Goal: Task Accomplishment & Management: Use online tool/utility

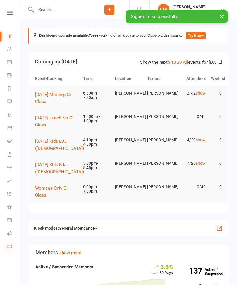
click at [10, 246] on icon at bounding box center [9, 246] width 5 height 5
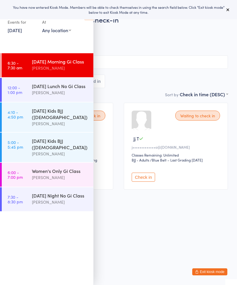
click at [229, 6] on button at bounding box center [227, 9] width 7 height 7
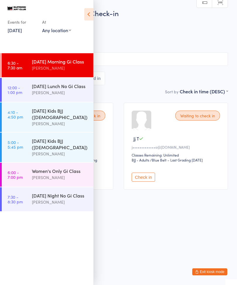
click at [88, 16] on icon at bounding box center [88, 14] width 9 height 12
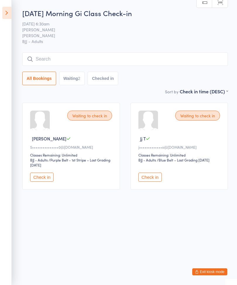
click at [149, 60] on input "search" at bounding box center [125, 58] width 206 height 13
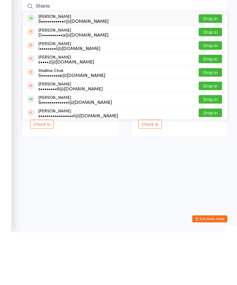
type input "Shanis"
click at [216, 67] on button "Drop in" at bounding box center [210, 71] width 23 height 8
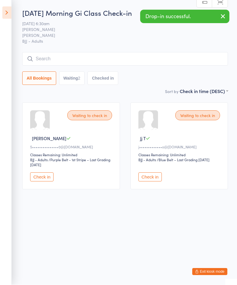
scroll to position [0, 0]
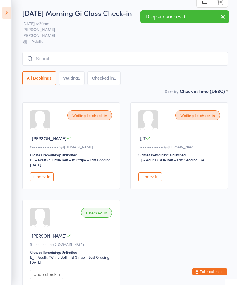
click at [79, 57] on input "search" at bounding box center [125, 58] width 206 height 13
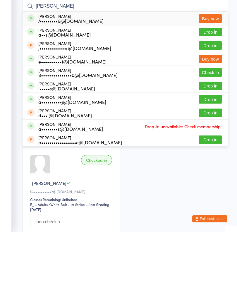
type input "[PERSON_NAME]"
click at [211, 148] on button "Drop in" at bounding box center [210, 152] width 23 height 8
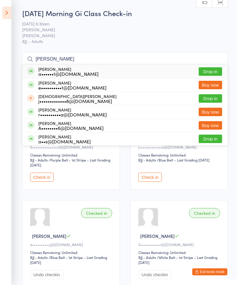
type input "[PERSON_NAME]"
click at [204, 70] on button "Drop in" at bounding box center [210, 71] width 23 height 8
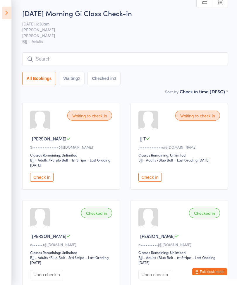
click at [156, 178] on button "Check in" at bounding box center [149, 177] width 23 height 9
